Goal: Find specific page/section: Find specific page/section

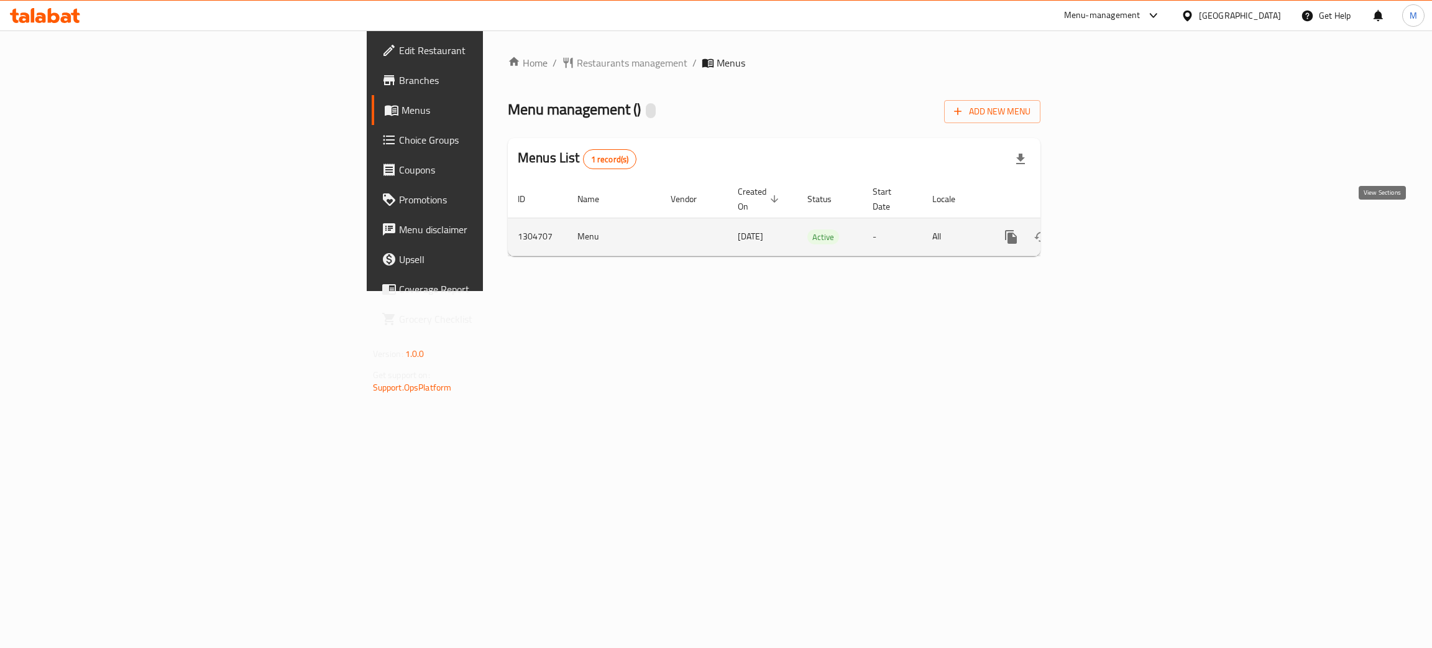
click at [1116, 222] on link "enhanced table" at bounding box center [1101, 237] width 30 height 30
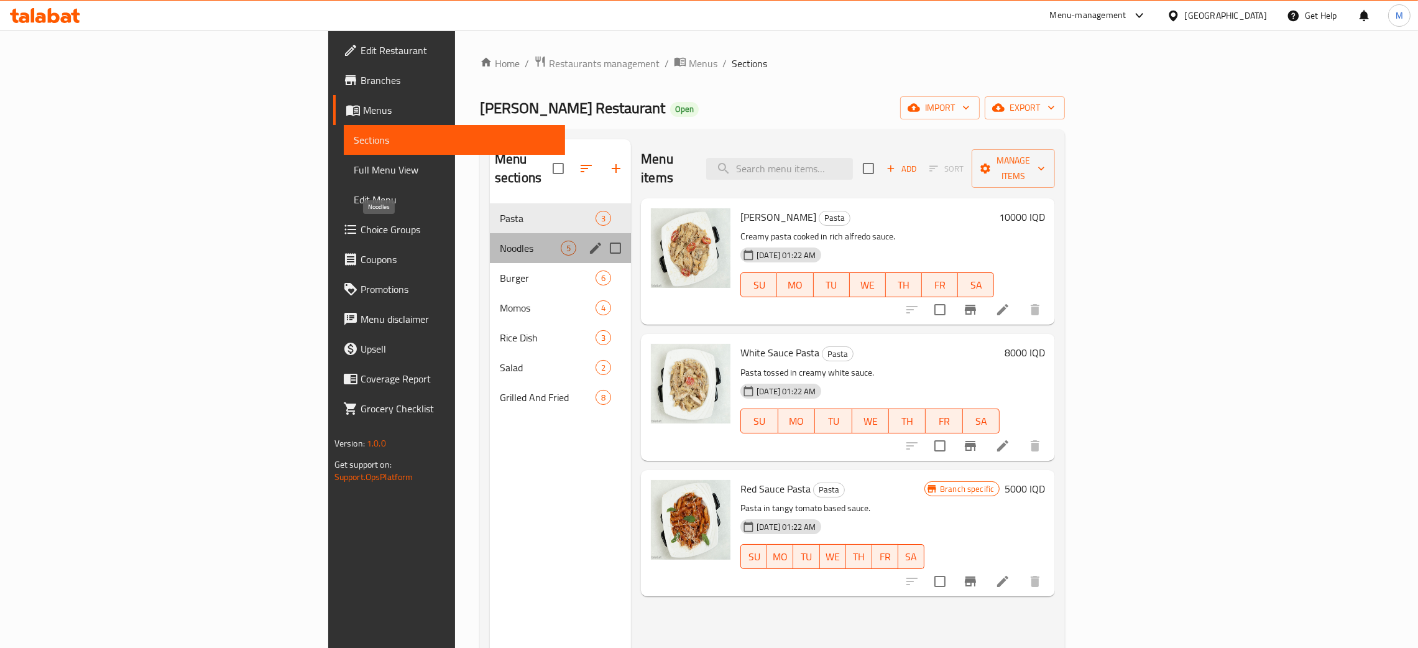
click at [500, 241] on span "Noodles" at bounding box center [530, 248] width 61 height 15
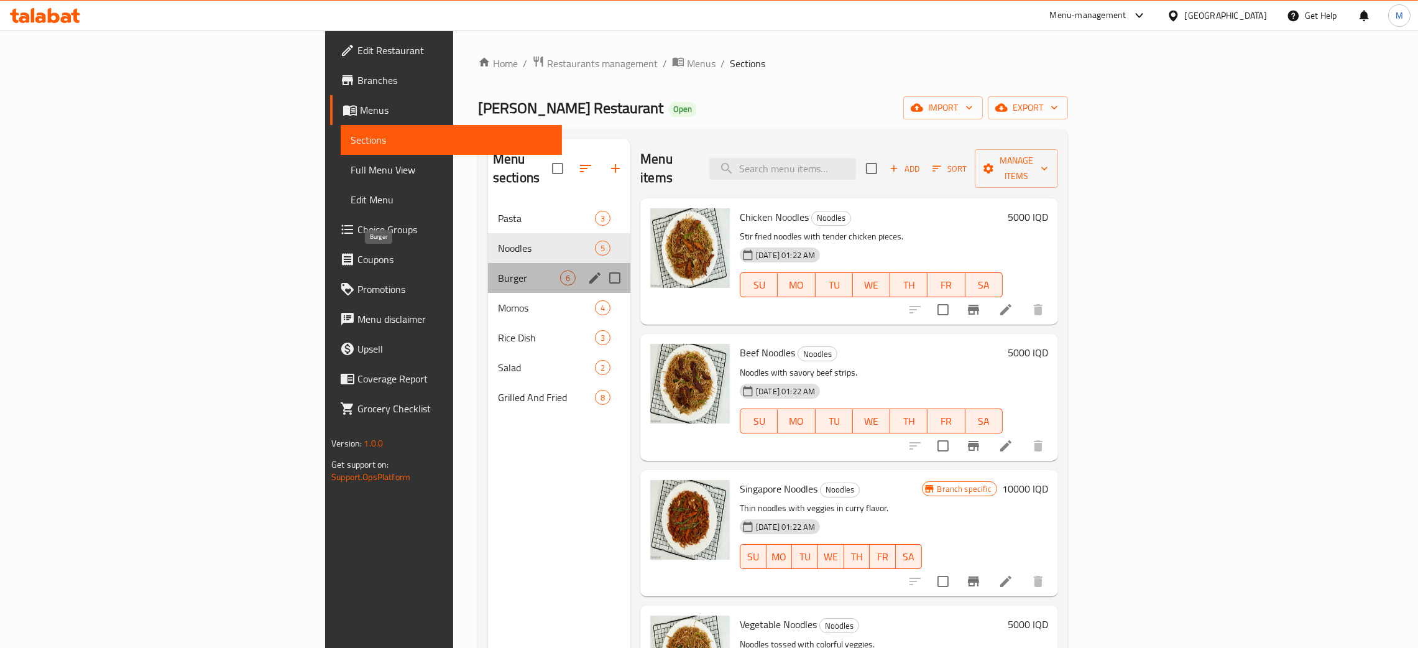
click at [498, 270] on span "Burger" at bounding box center [529, 277] width 62 height 15
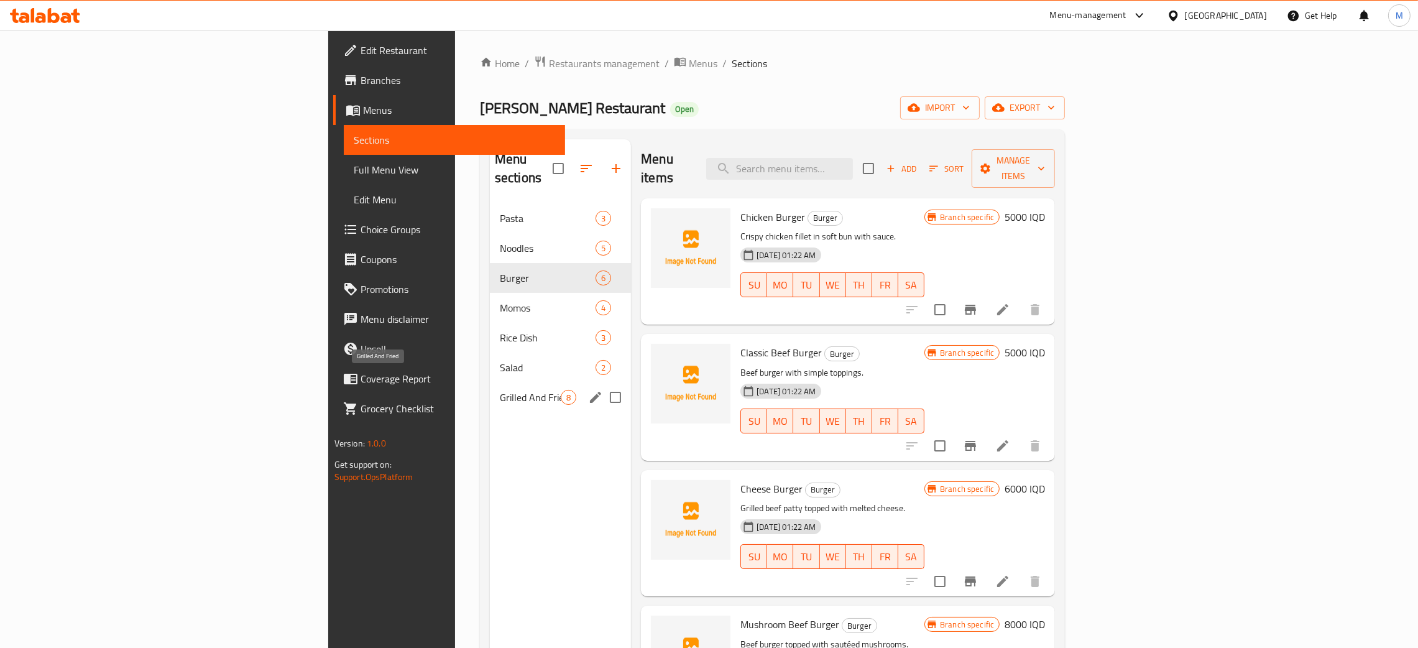
click at [500, 390] on span "Grilled And Fried" at bounding box center [530, 397] width 61 height 15
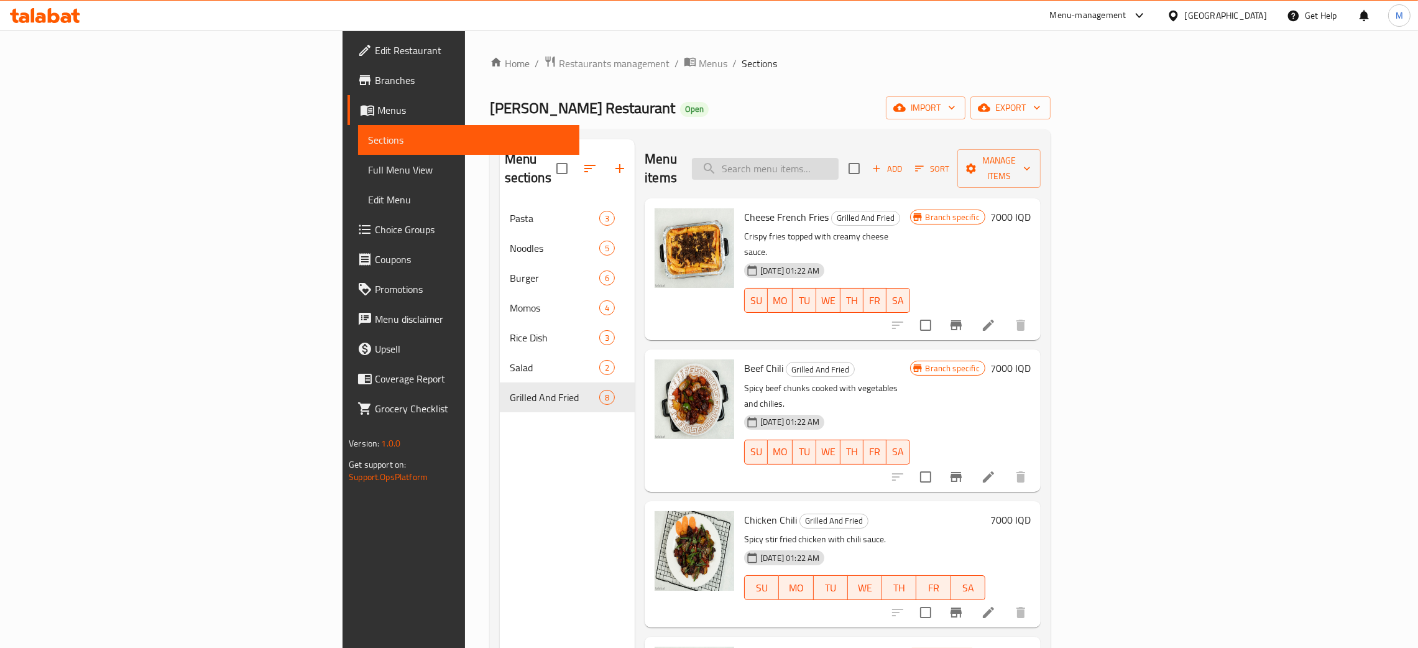
click at [839, 158] on input "search" at bounding box center [765, 169] width 147 height 22
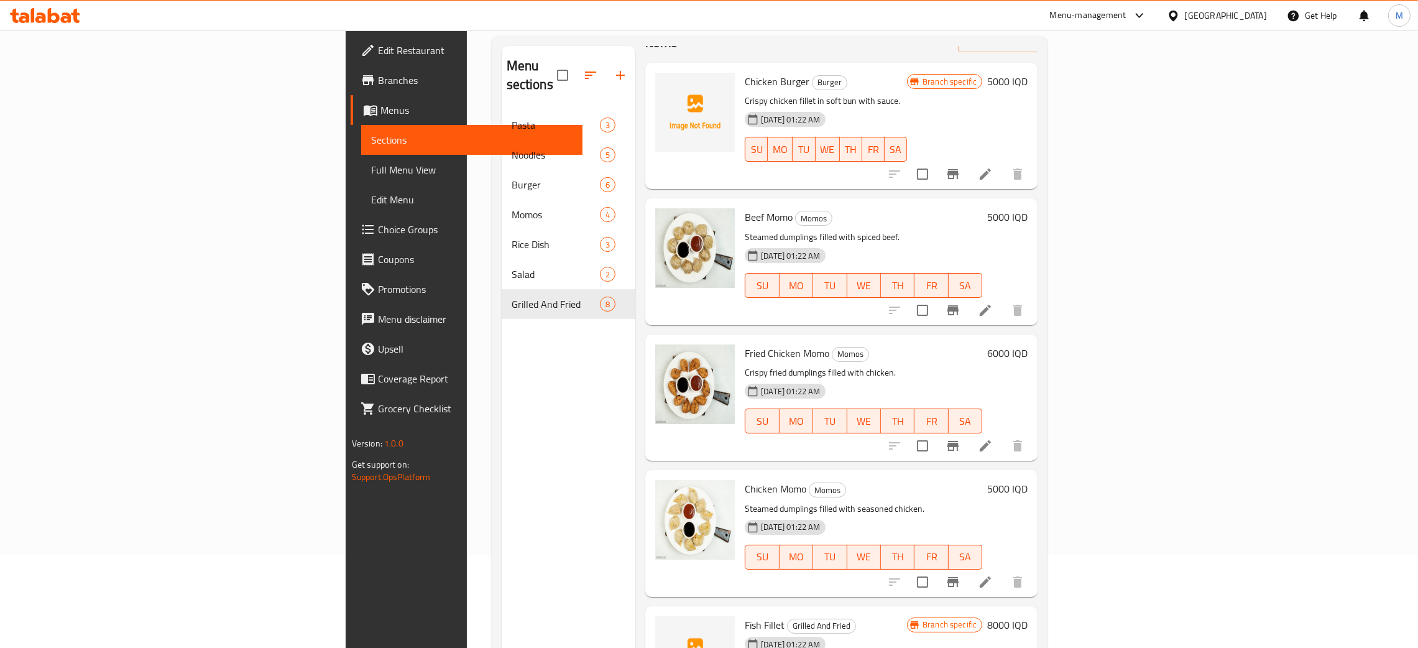
scroll to position [175, 0]
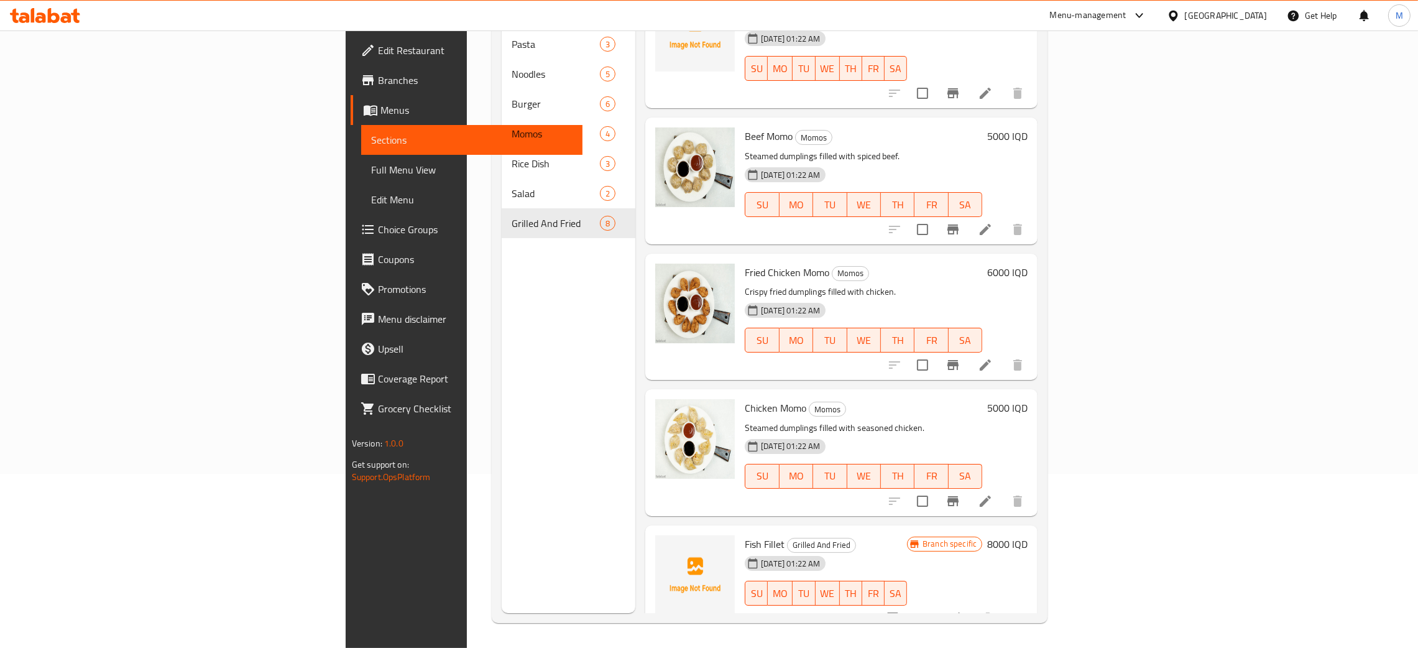
type input "fill"
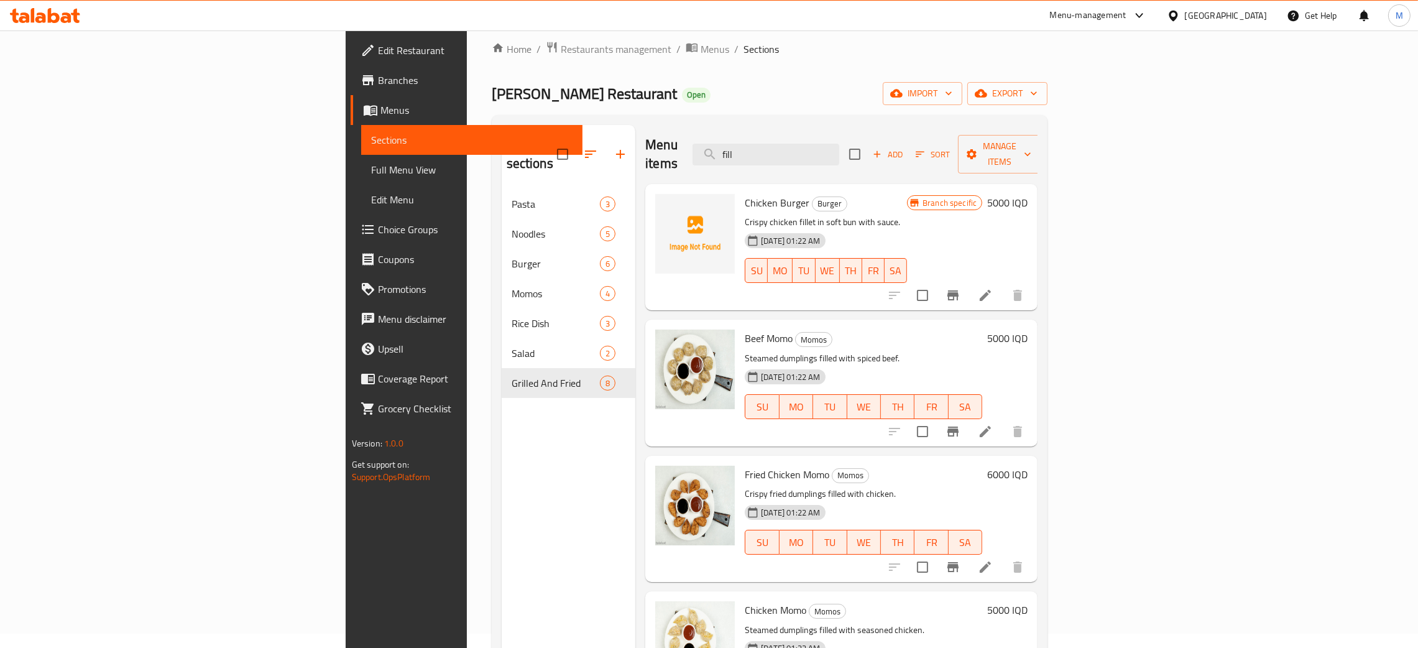
scroll to position [0, 0]
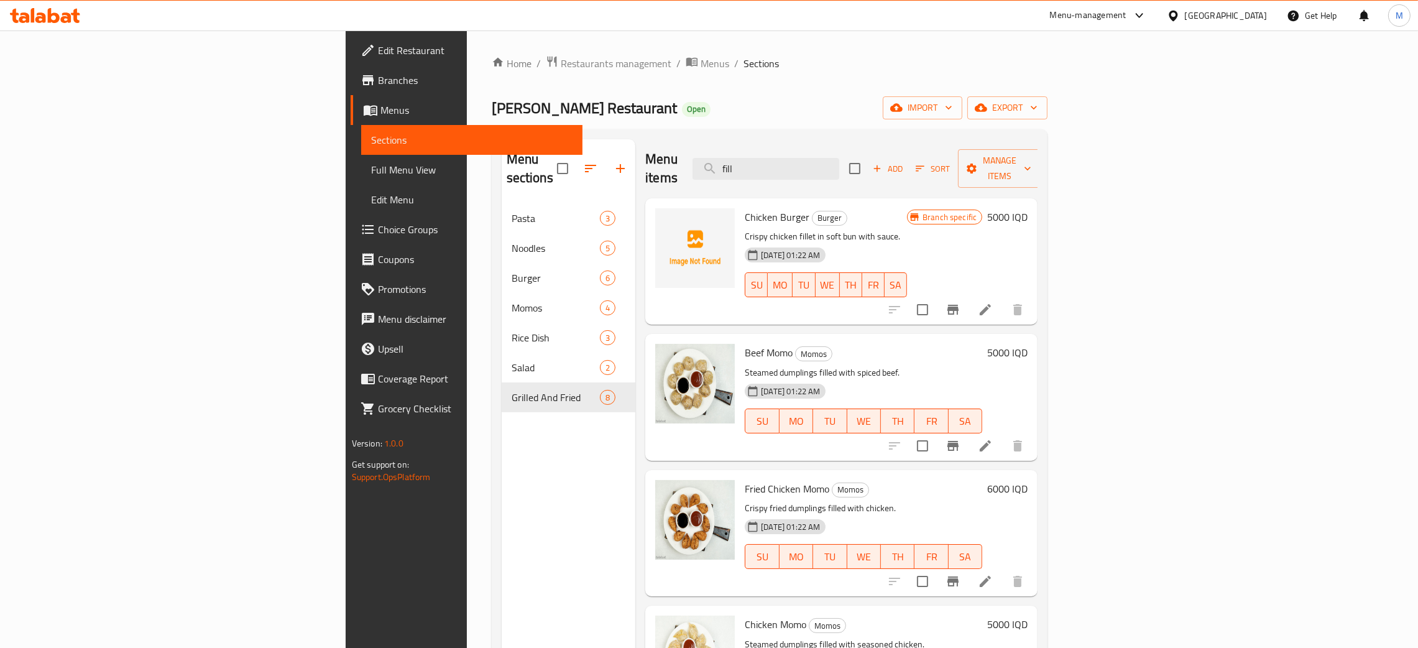
drag, startPoint x: 892, startPoint y: 159, endPoint x: 789, endPoint y: 110, distance: 114.3
click at [789, 111] on div "Home / Restaurants management / Menus / Sections Alex Nepali Restaurant Open im…" at bounding box center [770, 426] width 556 height 742
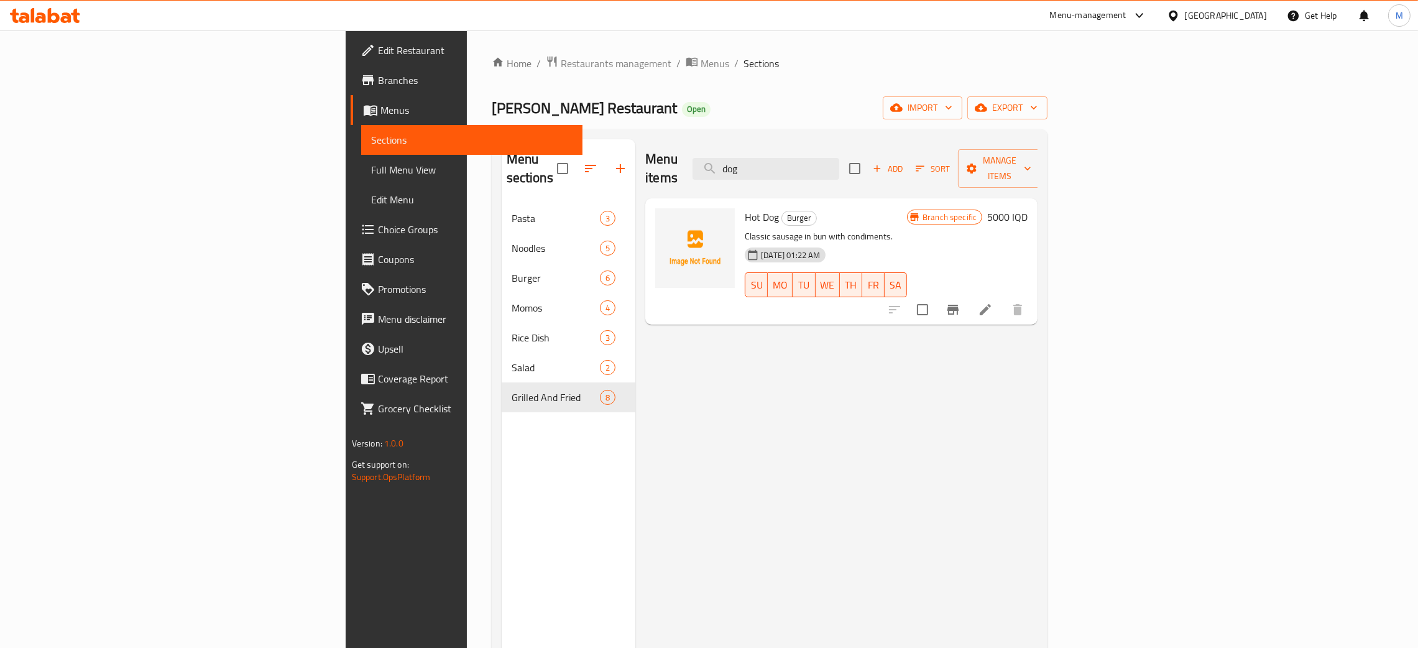
type input "dog"
drag, startPoint x: 822, startPoint y: 117, endPoint x: 792, endPoint y: 103, distance: 33.6
click at [792, 103] on div "Home / Restaurants management / Menus / Sections Alex Nepali Restaurant Open im…" at bounding box center [770, 426] width 556 height 742
type input "twis"
